Goal: Navigation & Orientation: Find specific page/section

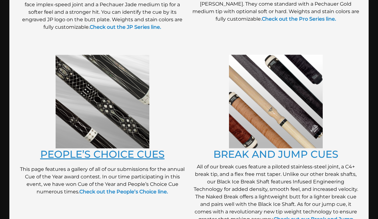
scroll to position [466, 0]
click at [125, 152] on link "PEOPLE’S CHOICE CUES" at bounding box center [102, 154] width 124 height 12
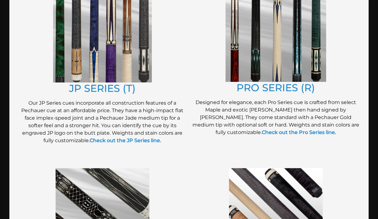
scroll to position [349, 0]
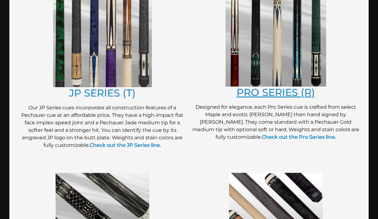
click at [252, 92] on link "PRO SERIES (R)" at bounding box center [275, 92] width 78 height 12
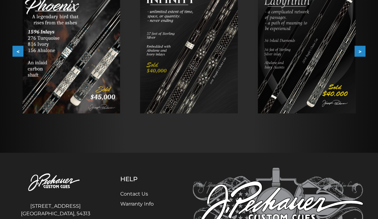
scroll to position [65, 0]
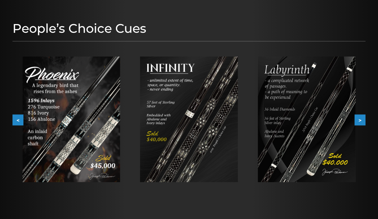
click at [156, 113] on img at bounding box center [189, 120] width 98 height 126
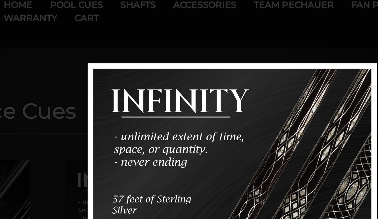
scroll to position [8, 0]
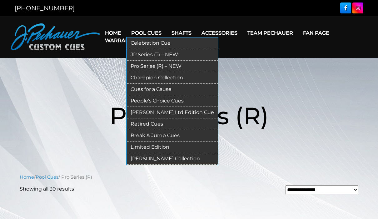
click at [157, 123] on link "Retired Cues" at bounding box center [172, 124] width 91 height 12
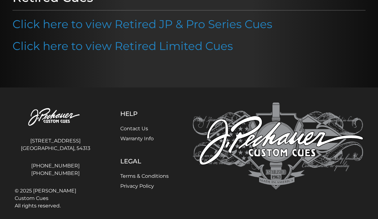
scroll to position [91, 0]
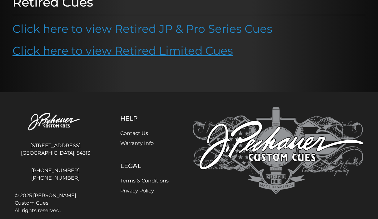
click at [142, 53] on link "Click here to view Retired Limited Cues" at bounding box center [122, 51] width 220 height 14
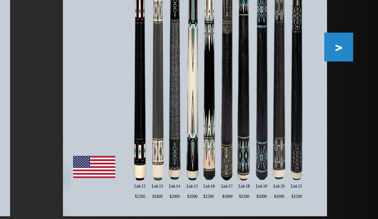
scroll to position [70, 0]
